Goal: Transaction & Acquisition: Download file/media

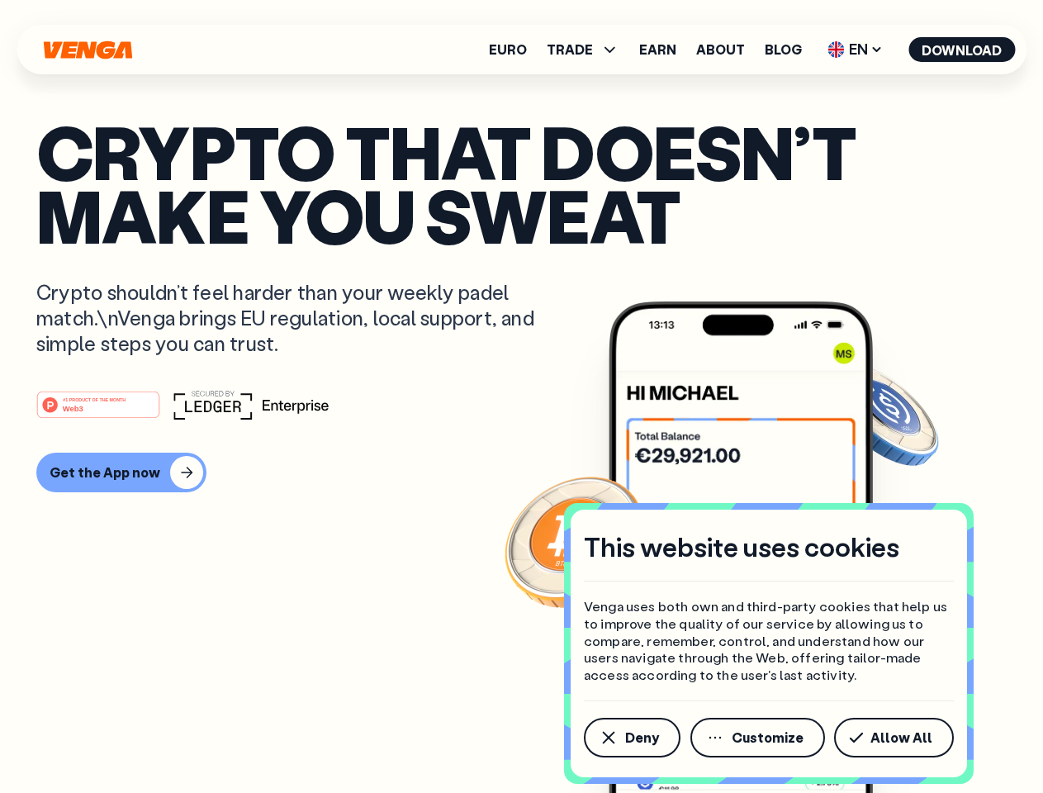
click at [521, 396] on div "#1 PRODUCT OF THE MONTH Web3" at bounding box center [521, 405] width 970 height 30
click at [631, 737] on span "Deny" at bounding box center [642, 737] width 34 height 13
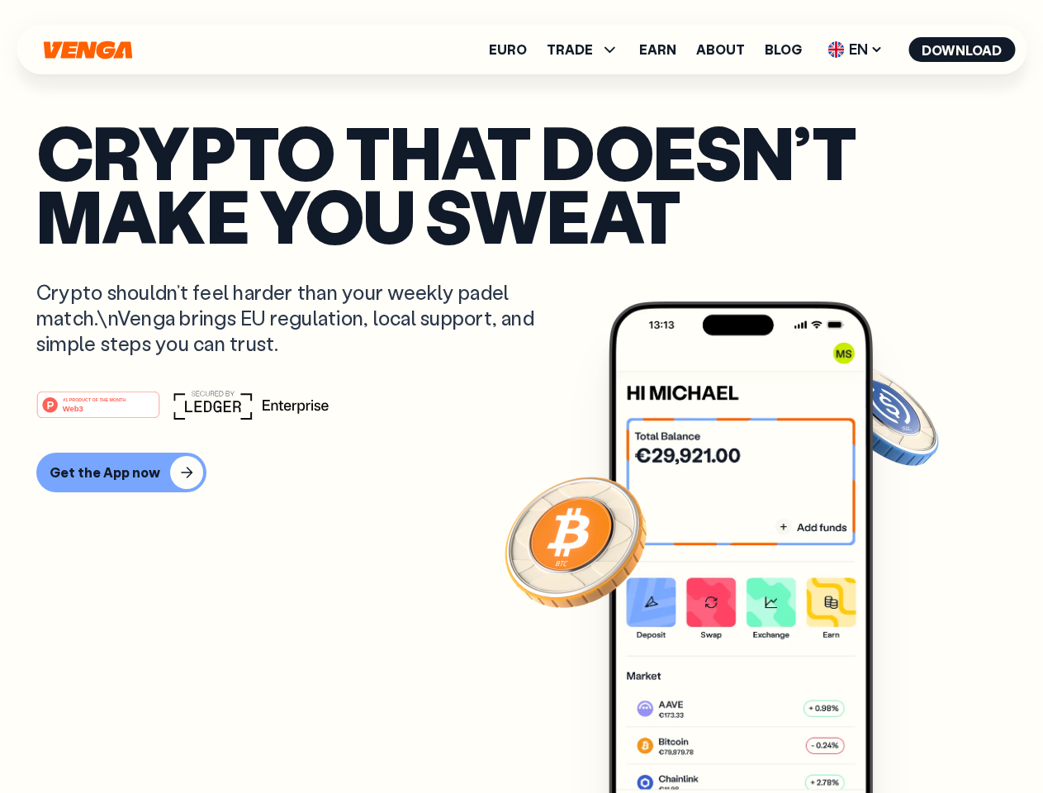
click at [759, 737] on img at bounding box center [741, 577] width 264 height 553
click at [897, 737] on article "Crypto that doesn’t make you sweat Crypto shouldn’t feel harder than your weekl…" at bounding box center [521, 429] width 970 height 619
click at [588, 50] on span "TRADE" at bounding box center [570, 49] width 46 height 13
click at [855, 50] on span "EN" at bounding box center [855, 49] width 67 height 26
click at [962, 50] on button "Download" at bounding box center [961, 49] width 107 height 25
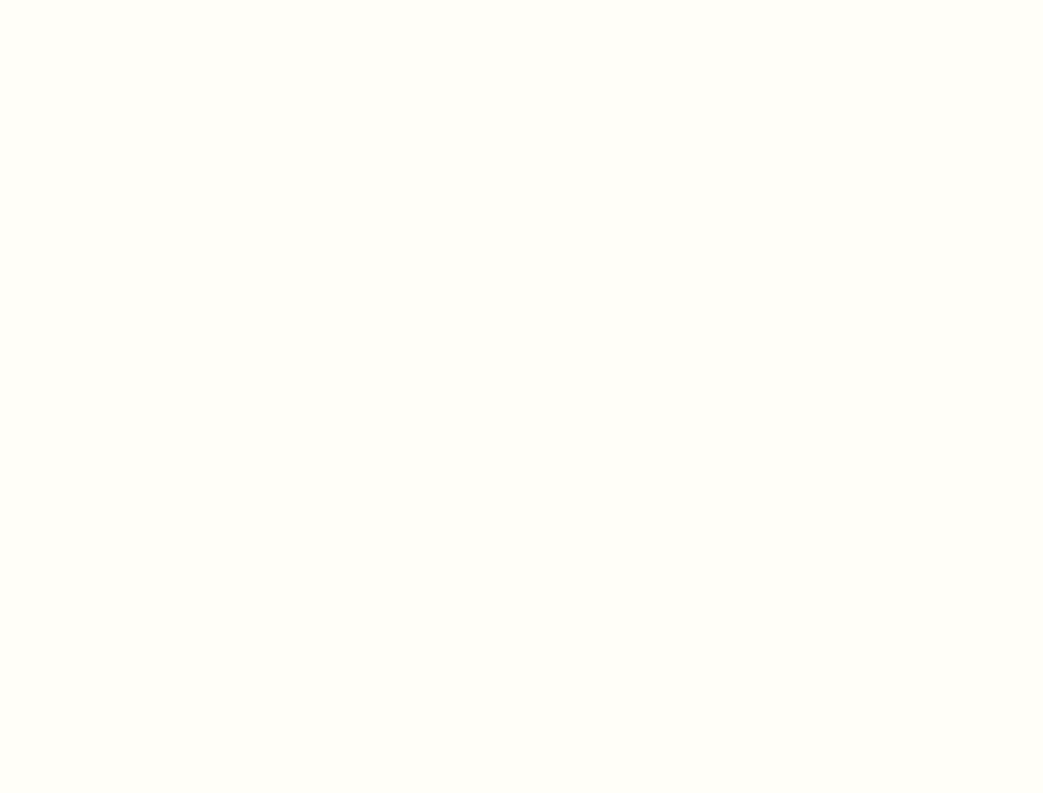
click at [119, 0] on html "This website uses cookies Venga uses both own and third-party cookies that help…" at bounding box center [521, 0] width 1043 height 0
click at [101, 0] on html "This website uses cookies Venga uses both own and third-party cookies that help…" at bounding box center [521, 0] width 1043 height 0
